Goal: Find specific page/section

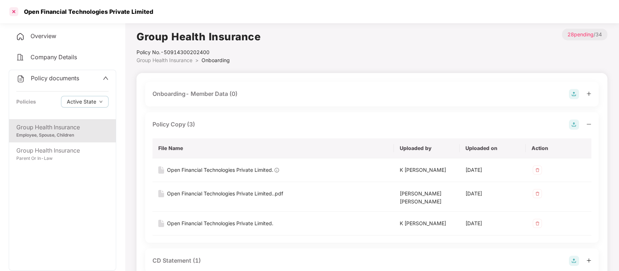
click at [14, 8] on div at bounding box center [14, 12] width 12 height 12
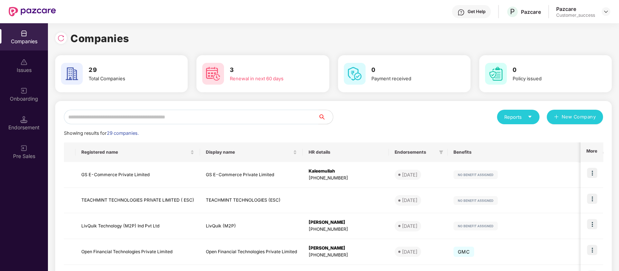
click at [171, 120] on input "text" at bounding box center [191, 117] width 254 height 15
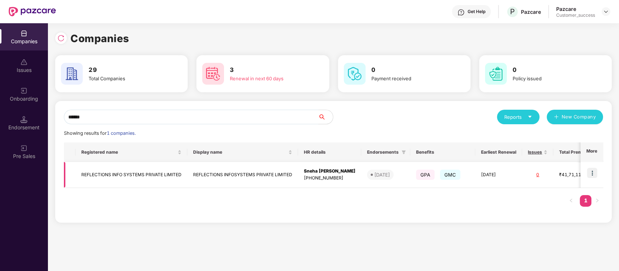
type input "******"
click at [595, 168] on img at bounding box center [592, 173] width 10 height 10
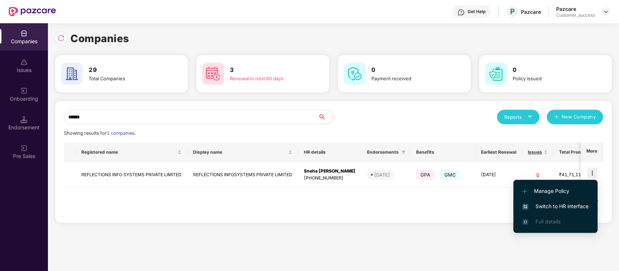
click at [566, 205] on span "Switch to HR interface" at bounding box center [555, 206] width 66 height 8
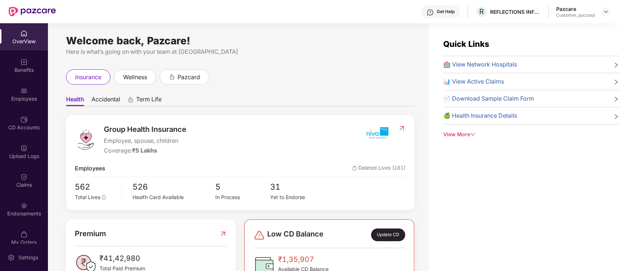
click at [350, 86] on div "Health Accidental Term Life Group Health Insurance Employee, spouse, children C…" at bounding box center [240, 261] width 348 height 353
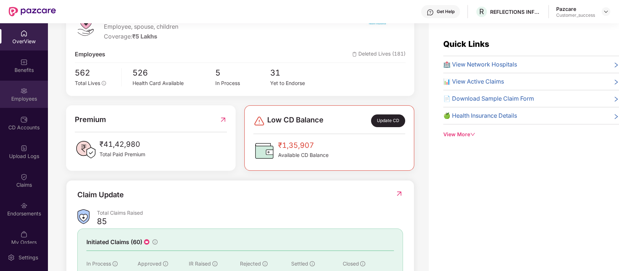
click at [16, 97] on div "Employees" at bounding box center [24, 98] width 48 height 7
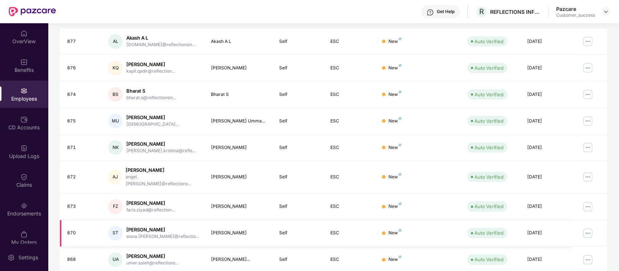
scroll to position [0, 0]
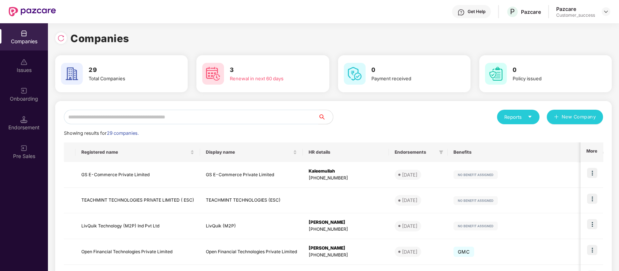
click at [125, 123] on input "text" at bounding box center [191, 117] width 254 height 15
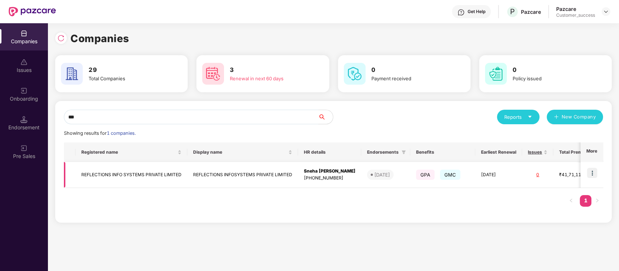
type input "***"
click at [593, 171] on img at bounding box center [592, 173] width 10 height 10
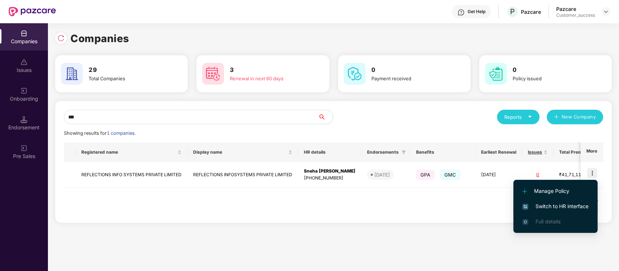
click at [544, 203] on span "Switch to HR interface" at bounding box center [555, 206] width 66 height 8
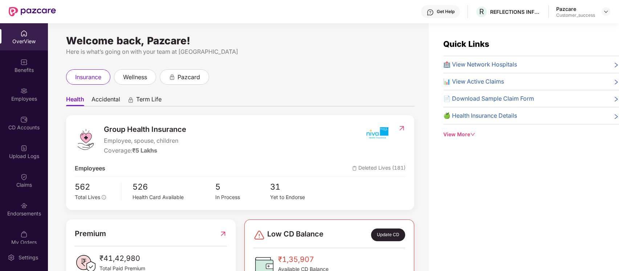
click at [22, 91] on img at bounding box center [23, 90] width 7 height 7
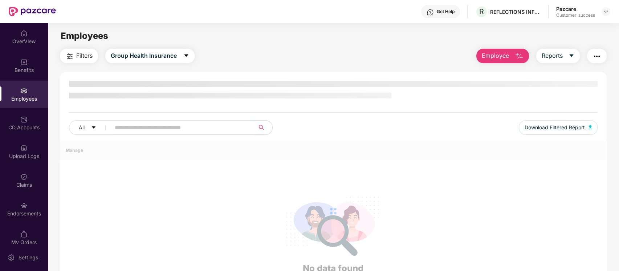
click at [22, 91] on img at bounding box center [23, 90] width 7 height 7
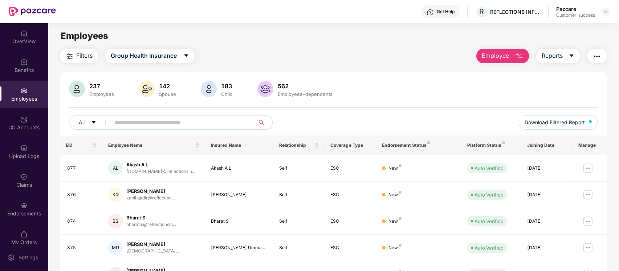
click at [214, 117] on input "text" at bounding box center [180, 122] width 130 height 11
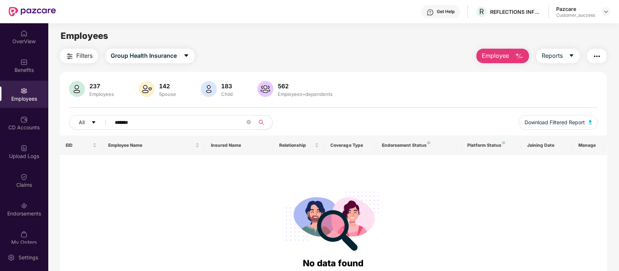
drag, startPoint x: 347, startPoint y: 118, endPoint x: 163, endPoint y: 122, distance: 184.8
click at [163, 122] on input "*******" at bounding box center [180, 122] width 130 height 11
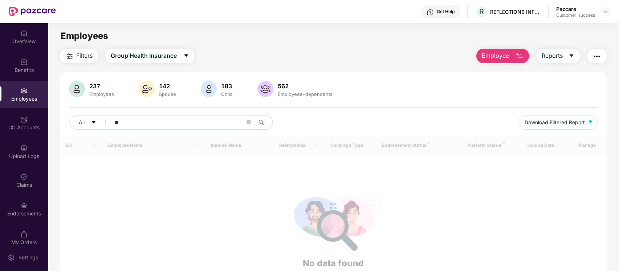
type input "*"
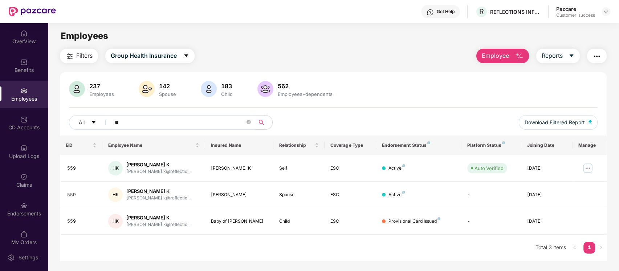
type input "*"
